Goal: Find contact information: Find contact information

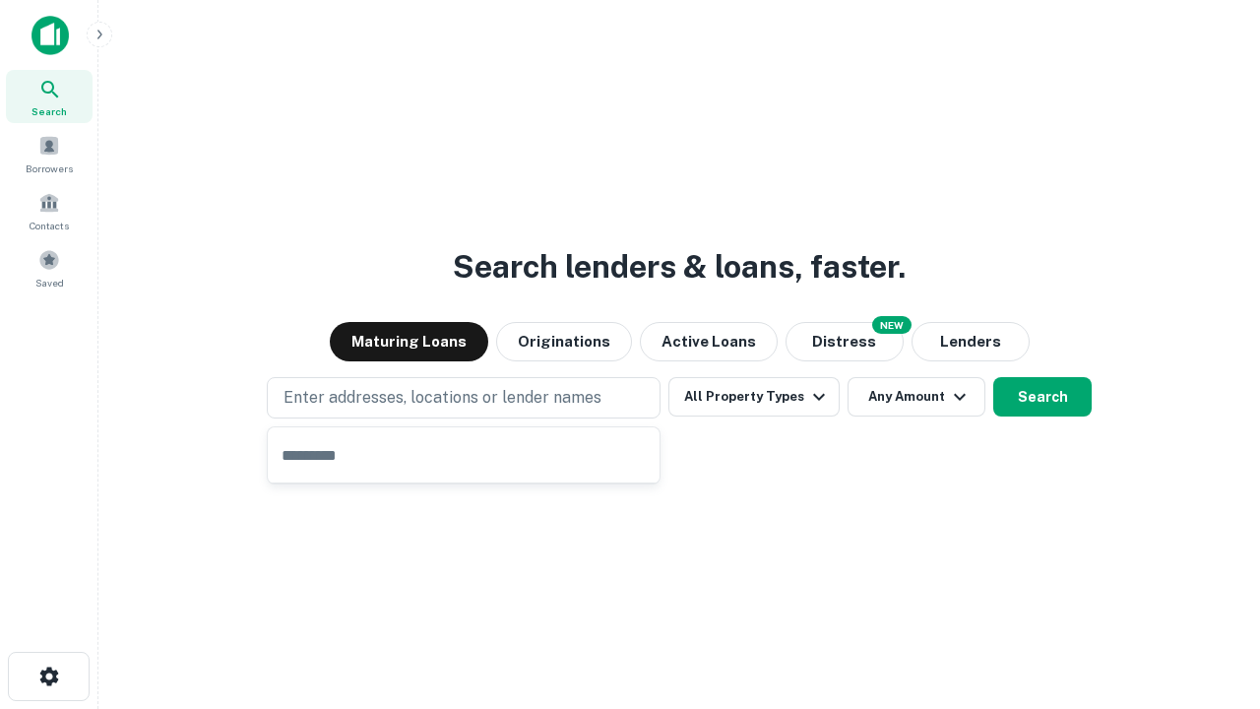
type input "**********"
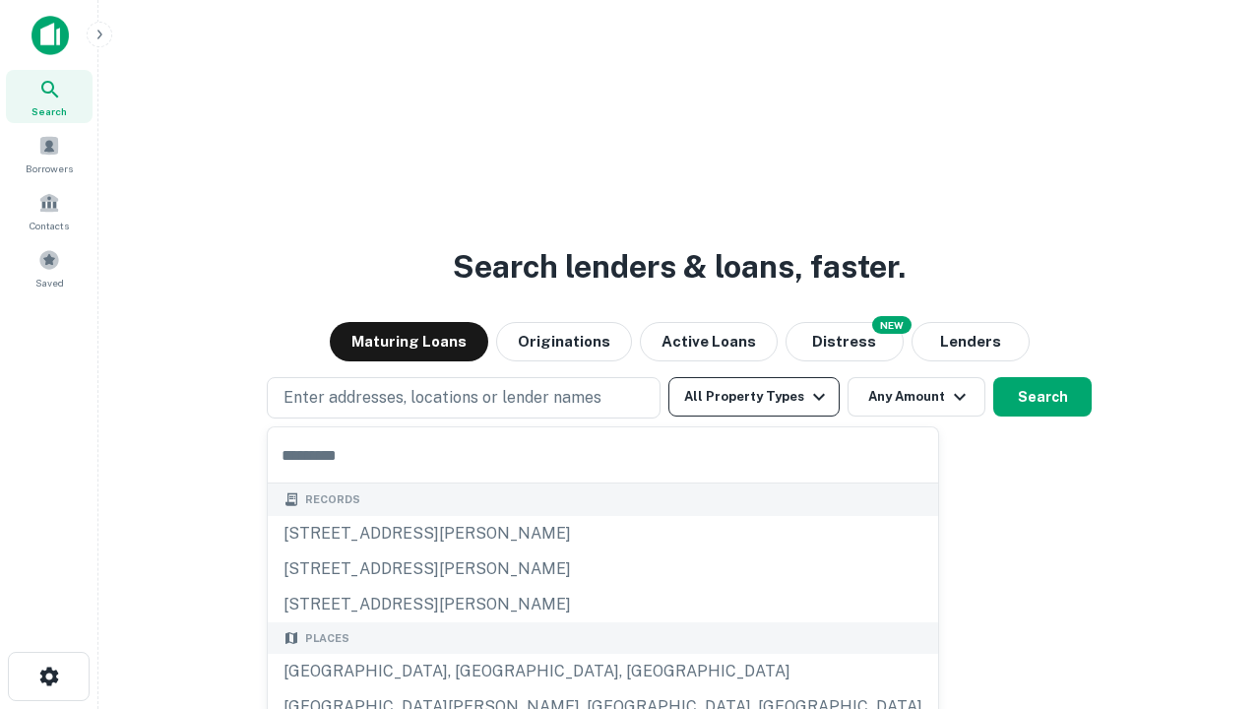
click at [754, 397] on button "All Property Types" at bounding box center [753, 396] width 171 height 39
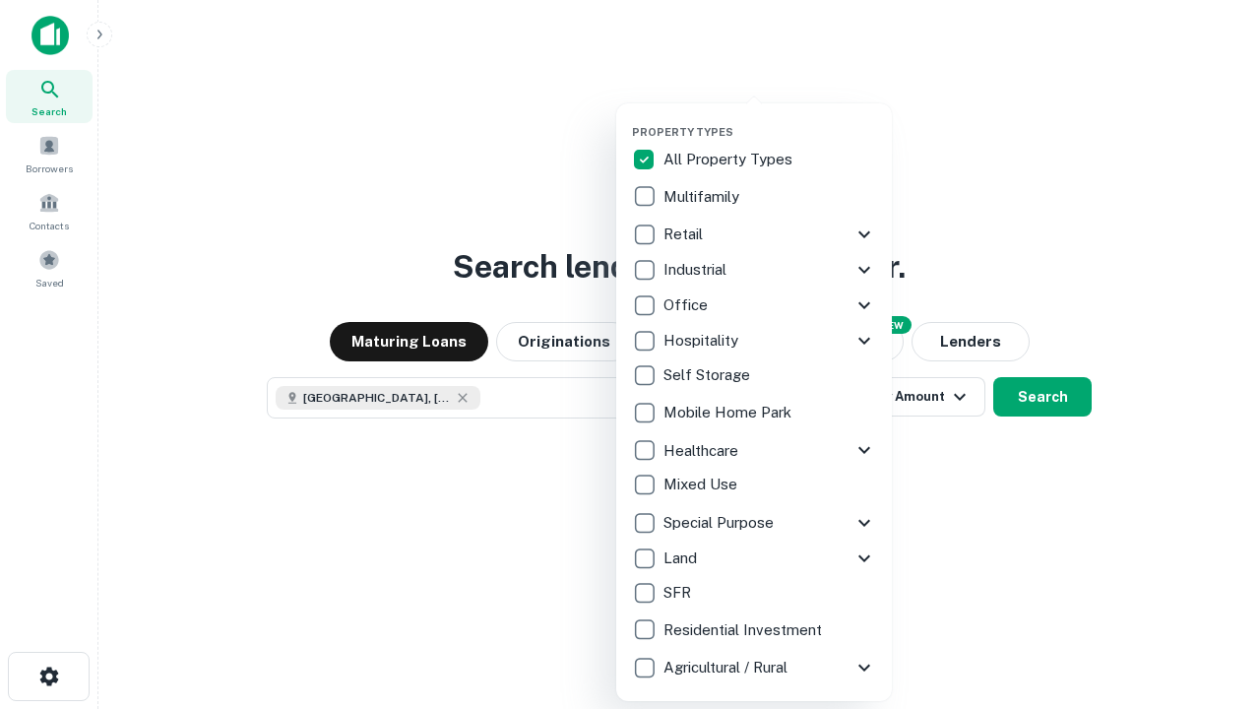
click at [770, 119] on button "button" at bounding box center [770, 119] width 276 height 1
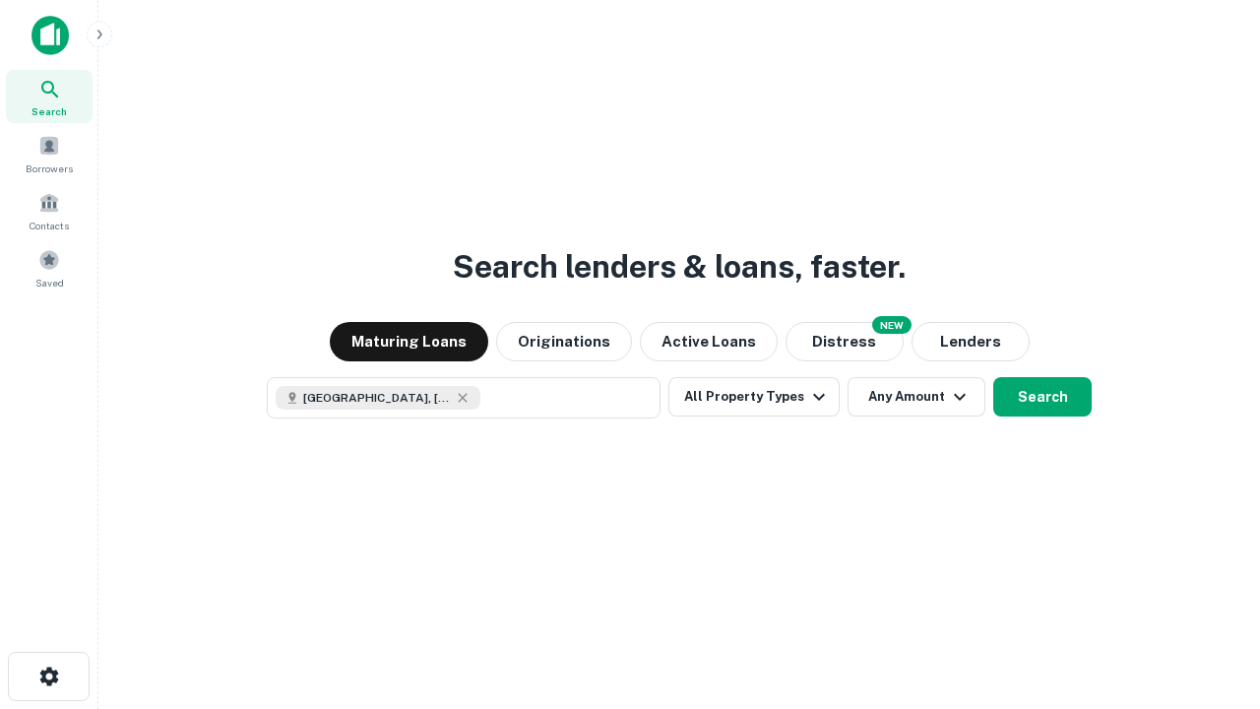
scroll to position [32, 0]
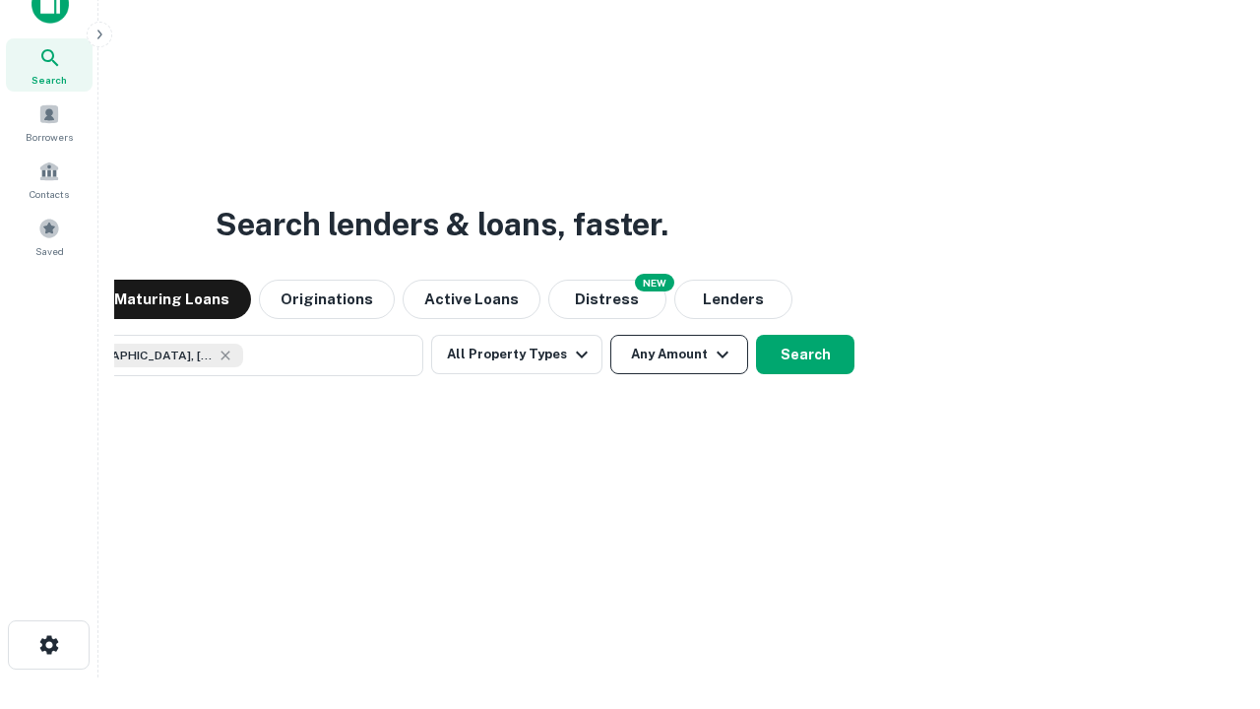
click at [610, 335] on button "Any Amount" at bounding box center [679, 354] width 138 height 39
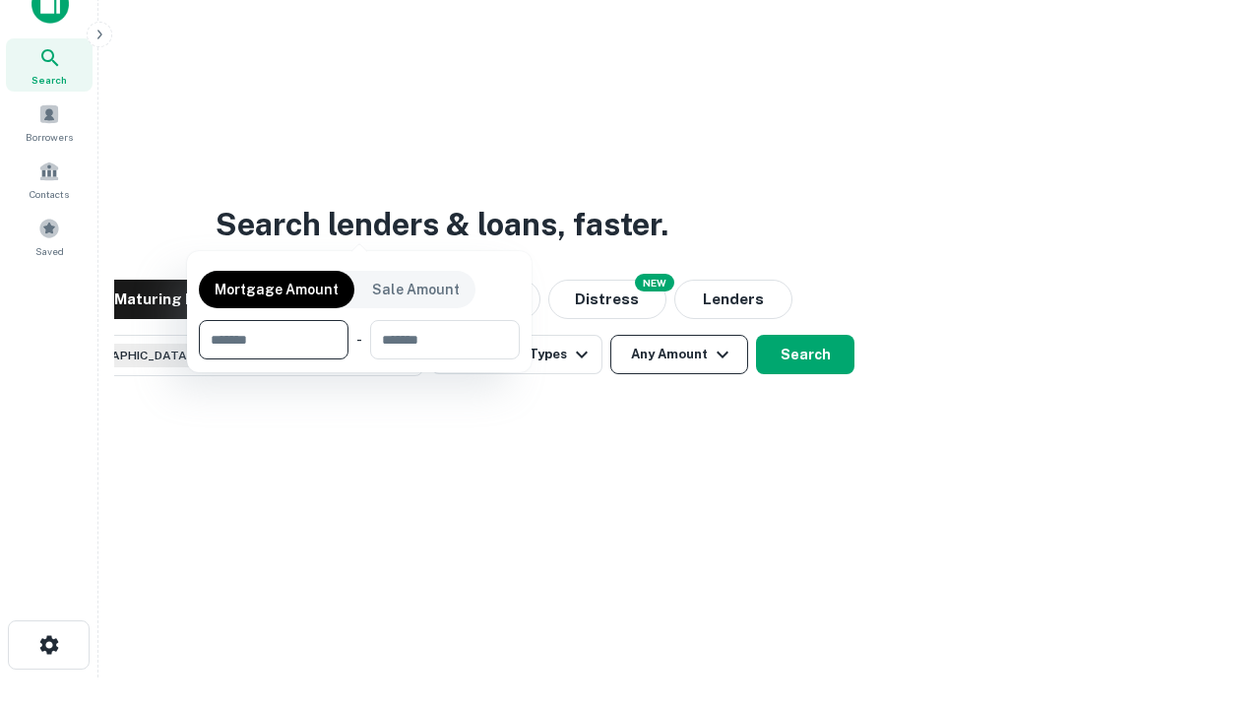
scroll to position [142, 557]
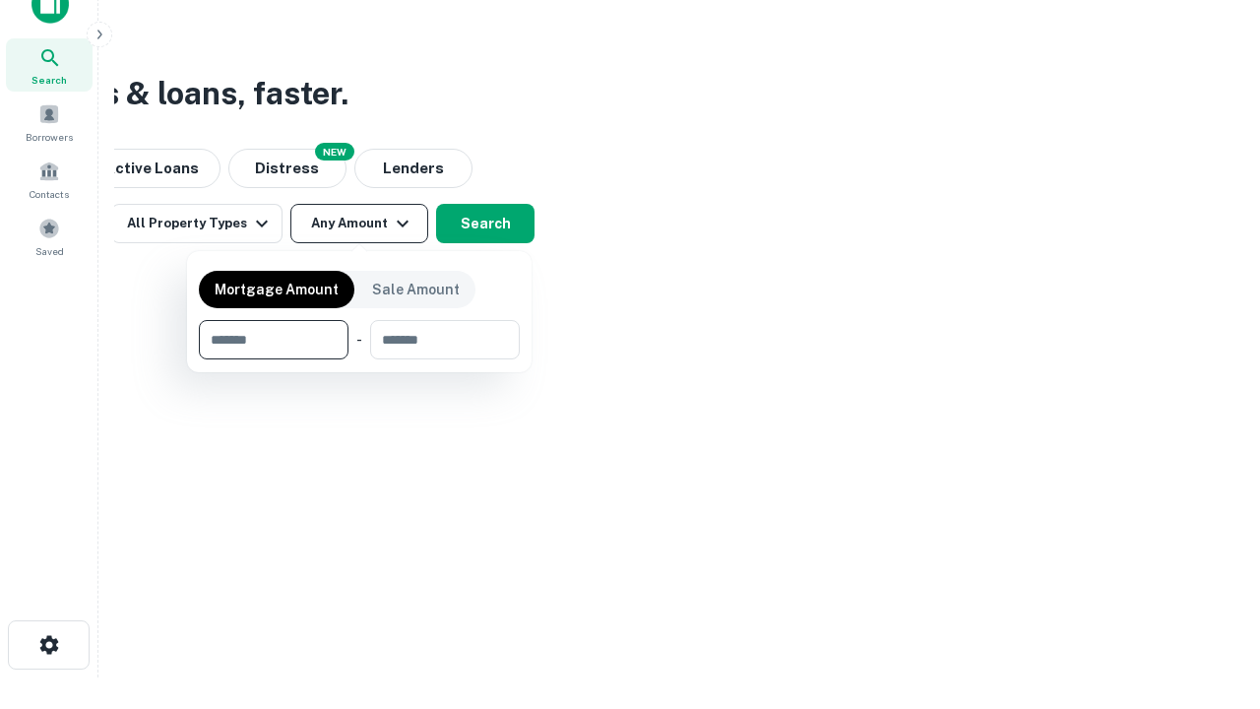
type input "*******"
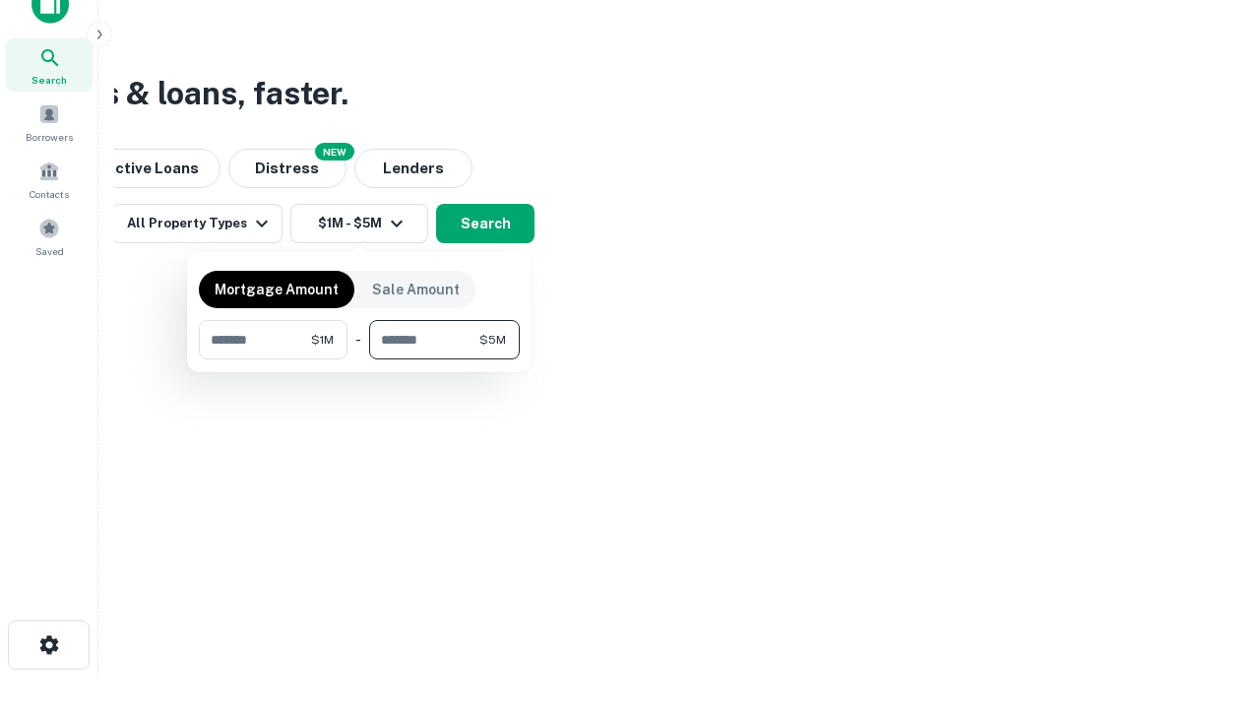
type input "*******"
click at [359, 359] on button "button" at bounding box center [359, 359] width 321 height 1
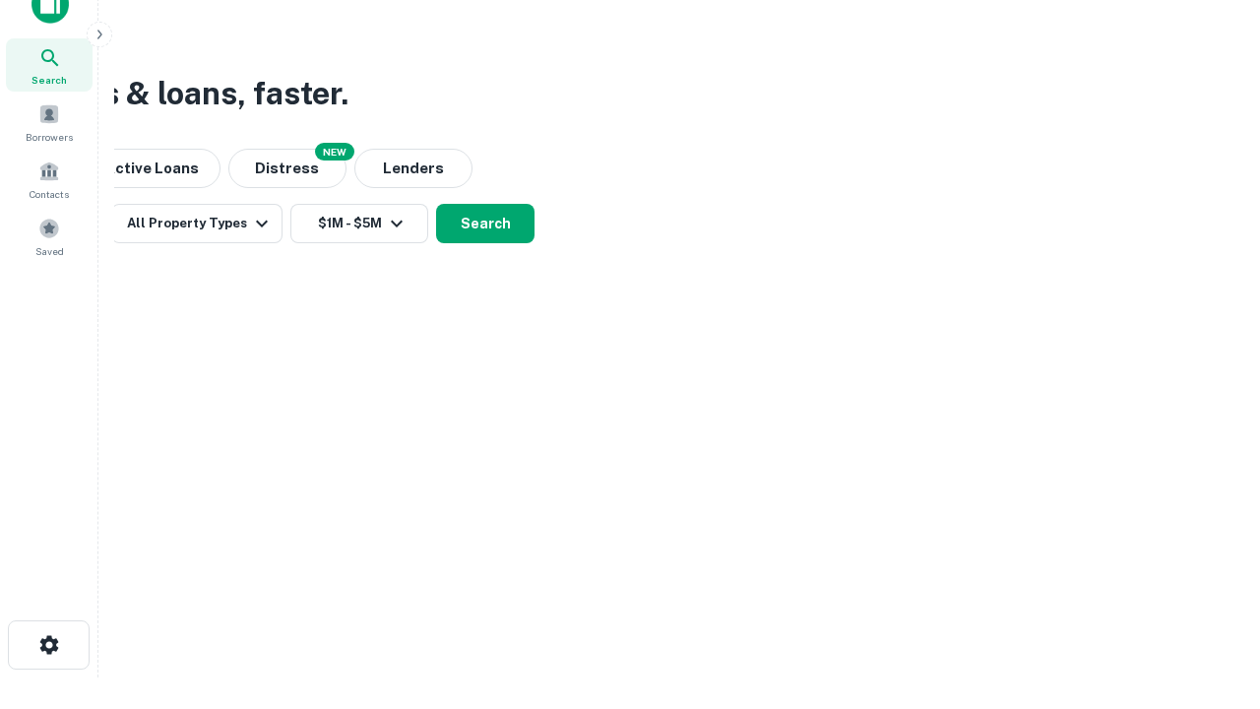
scroll to position [32, 0]
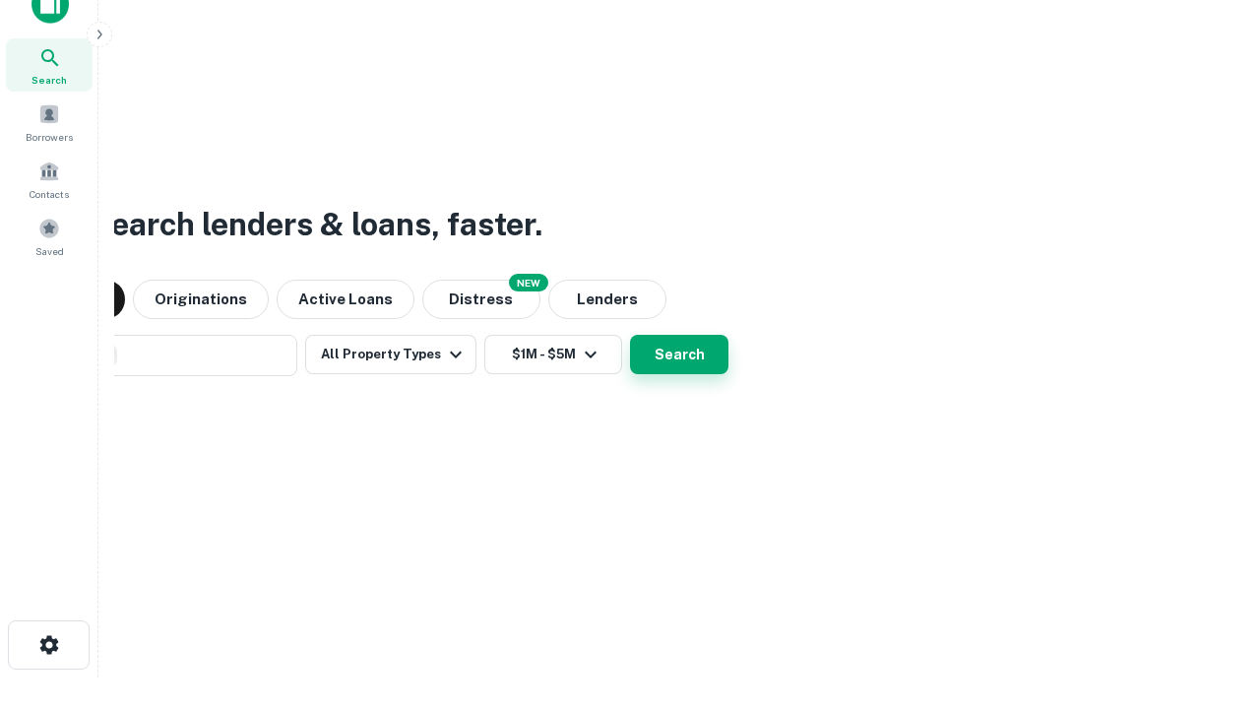
click at [630, 335] on button "Search" at bounding box center [679, 354] width 98 height 39
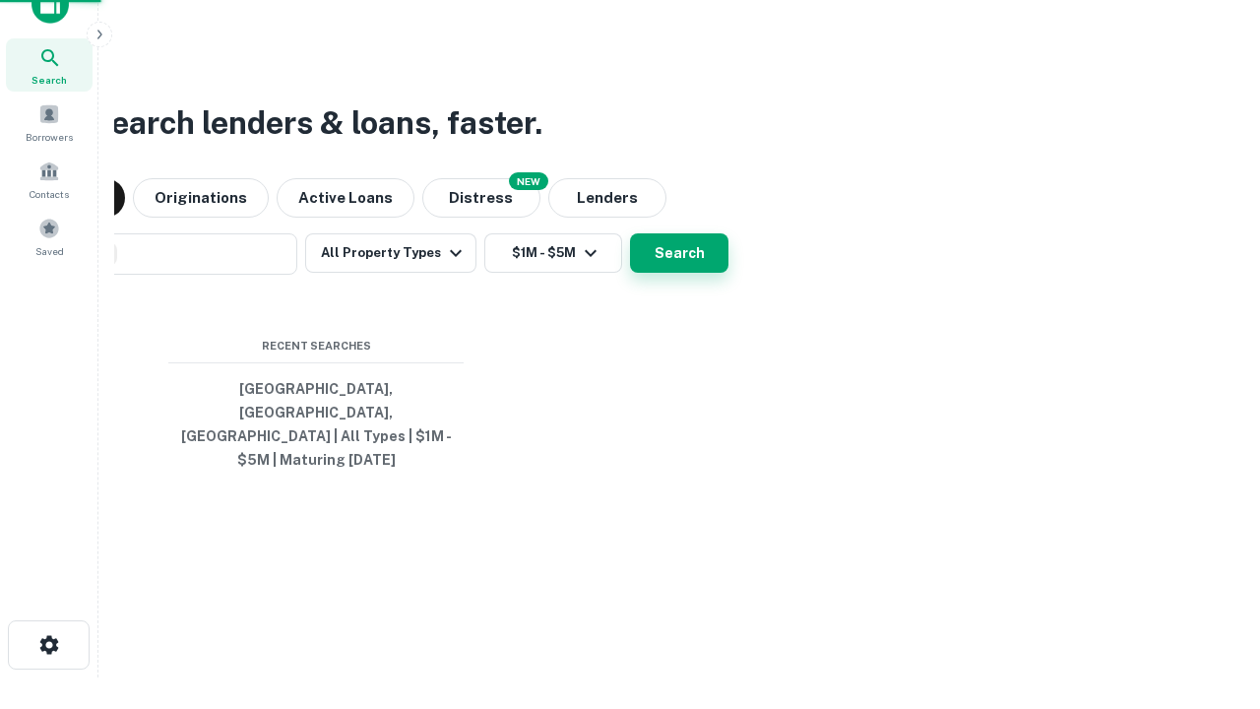
scroll to position [64, 557]
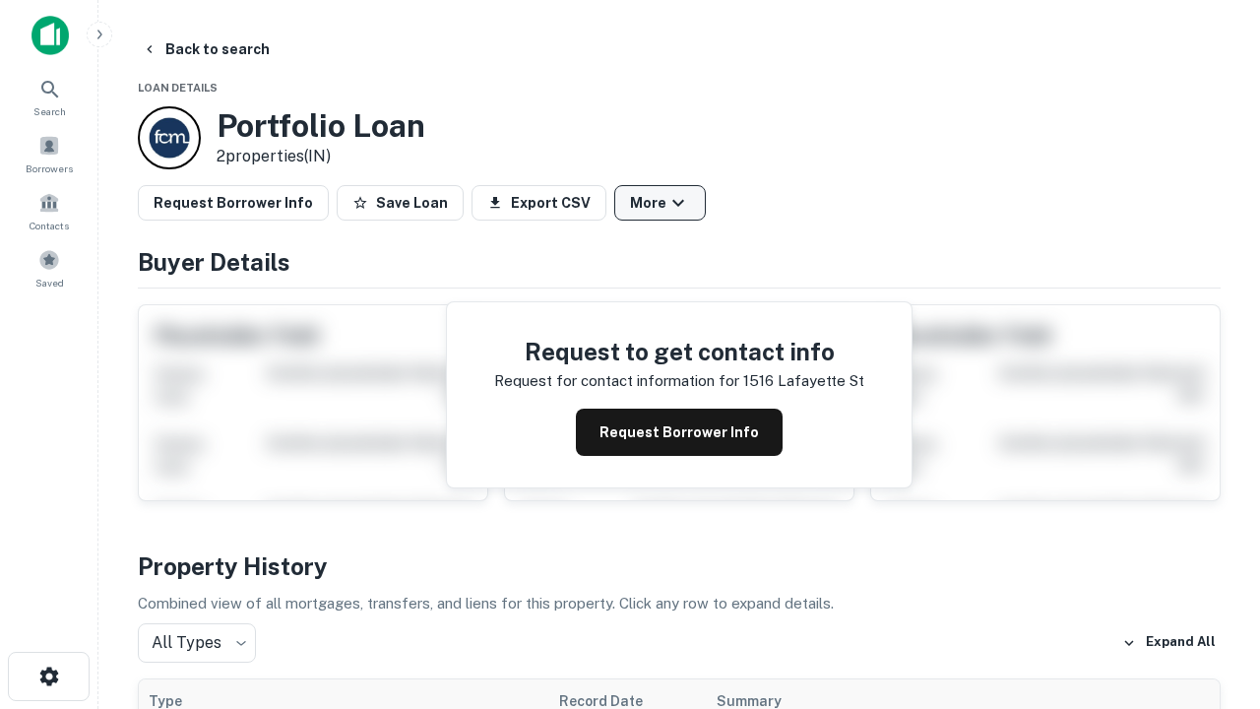
click at [660, 203] on button "More" at bounding box center [660, 202] width 92 height 35
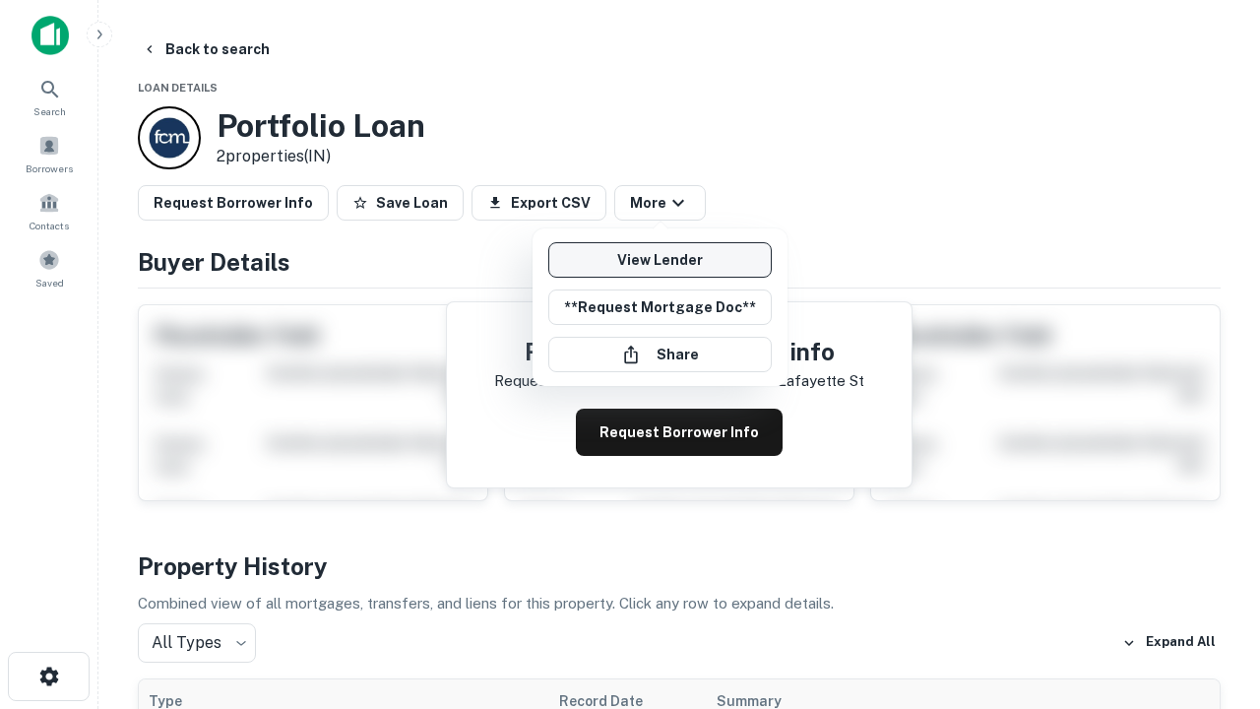
click at [660, 260] on link "View Lender" at bounding box center [659, 259] width 223 height 35
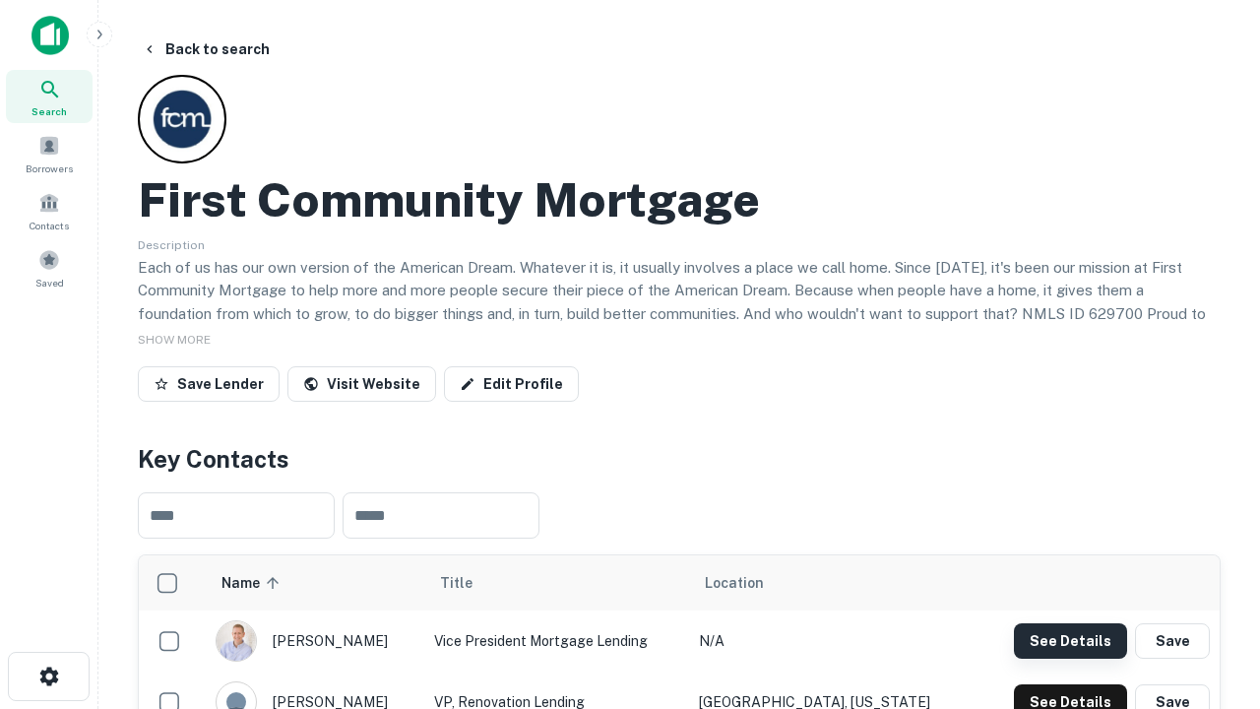
click at [1070, 640] on button "See Details" at bounding box center [1070, 640] width 113 height 35
click at [48, 676] on icon "button" at bounding box center [49, 676] width 24 height 24
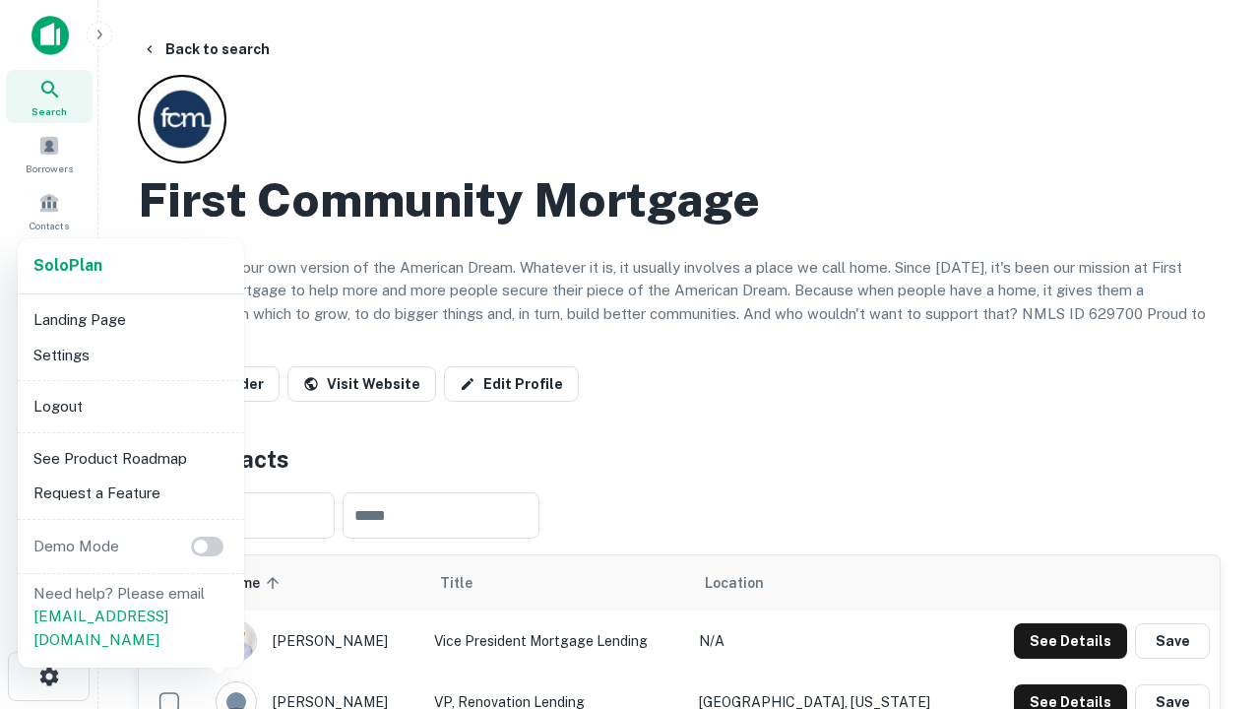
click at [130, 406] on li "Logout" at bounding box center [131, 406] width 211 height 35
